Goal: Task Accomplishment & Management: Use online tool/utility

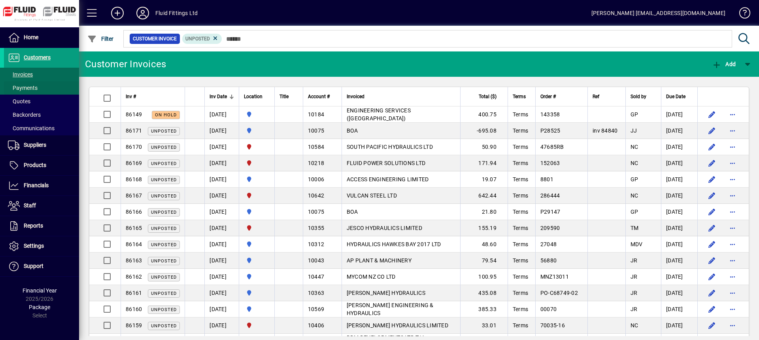
click at [38, 87] on span at bounding box center [41, 87] width 75 height 19
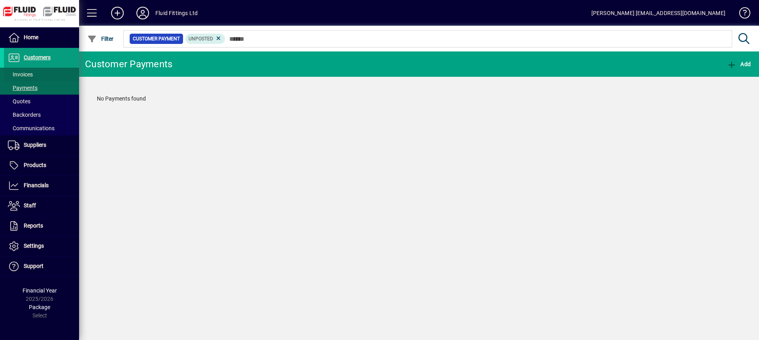
click at [41, 72] on span at bounding box center [41, 74] width 75 height 19
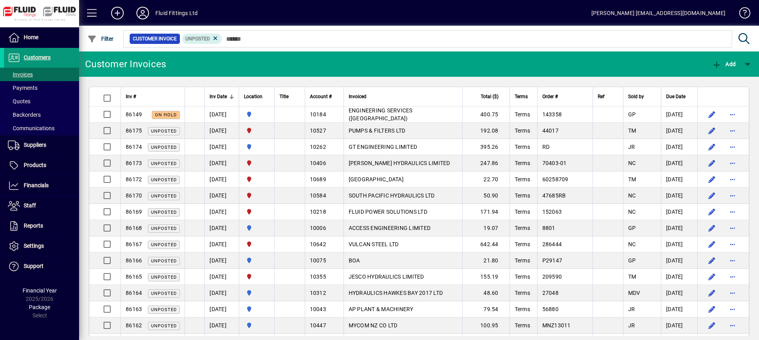
click at [46, 59] on span "Customers" at bounding box center [37, 57] width 27 height 6
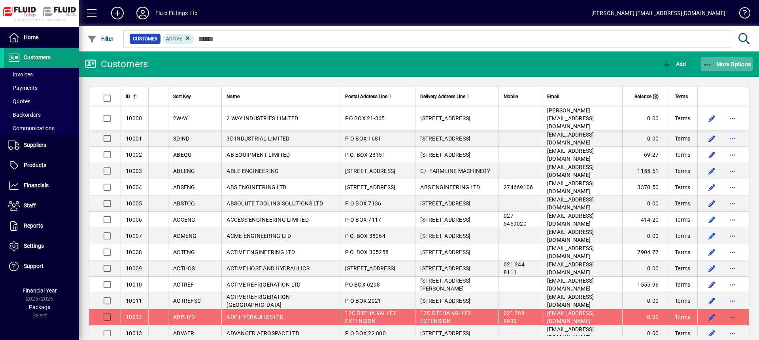
click at [737, 60] on span "button" at bounding box center [727, 64] width 52 height 19
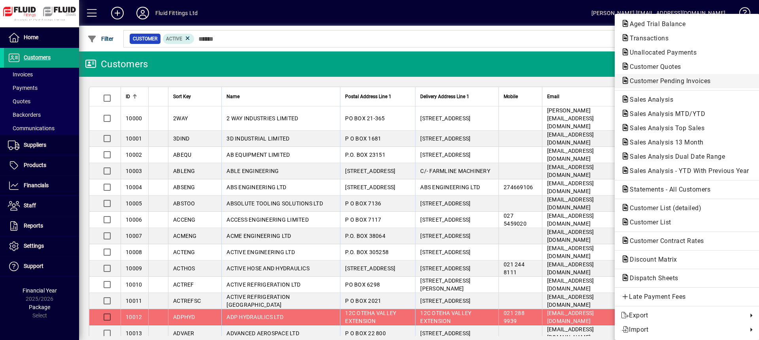
click at [654, 81] on span "Customer Pending Invoices" at bounding box center [668, 81] width 94 height 8
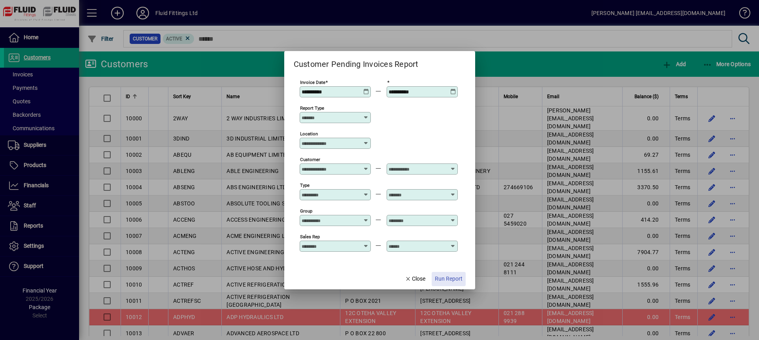
click at [454, 277] on span "Run Report" at bounding box center [449, 278] width 28 height 8
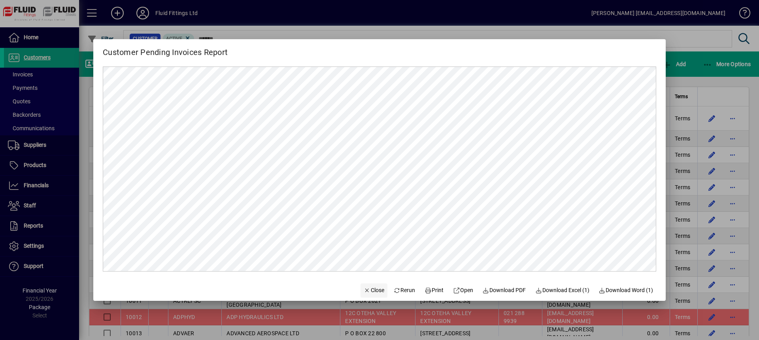
click at [373, 290] on span "Close" at bounding box center [374, 290] width 21 height 8
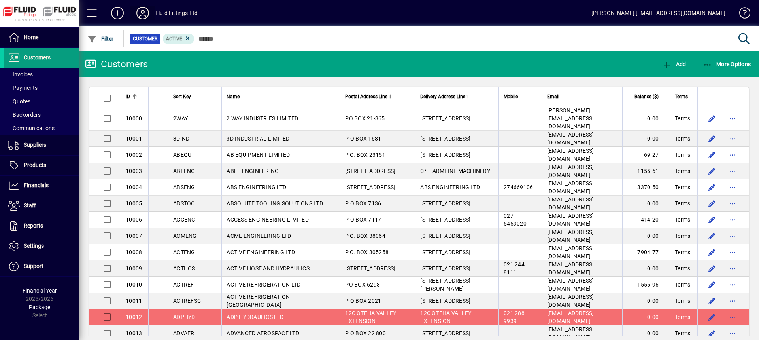
click at [143, 11] on icon at bounding box center [143, 13] width 16 height 13
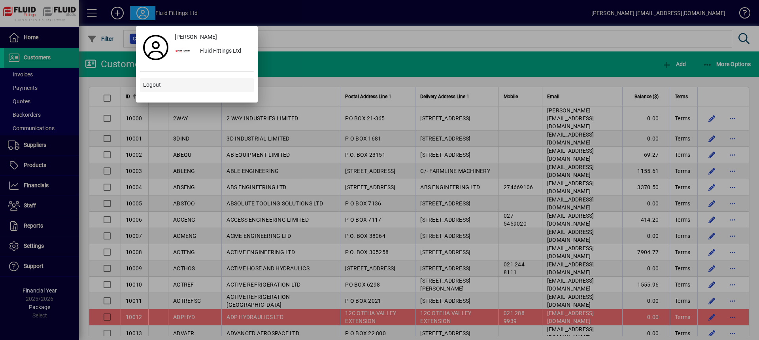
click at [156, 84] on span "Logout" at bounding box center [152, 85] width 18 height 8
